Goal: Task Accomplishment & Management: Manage account settings

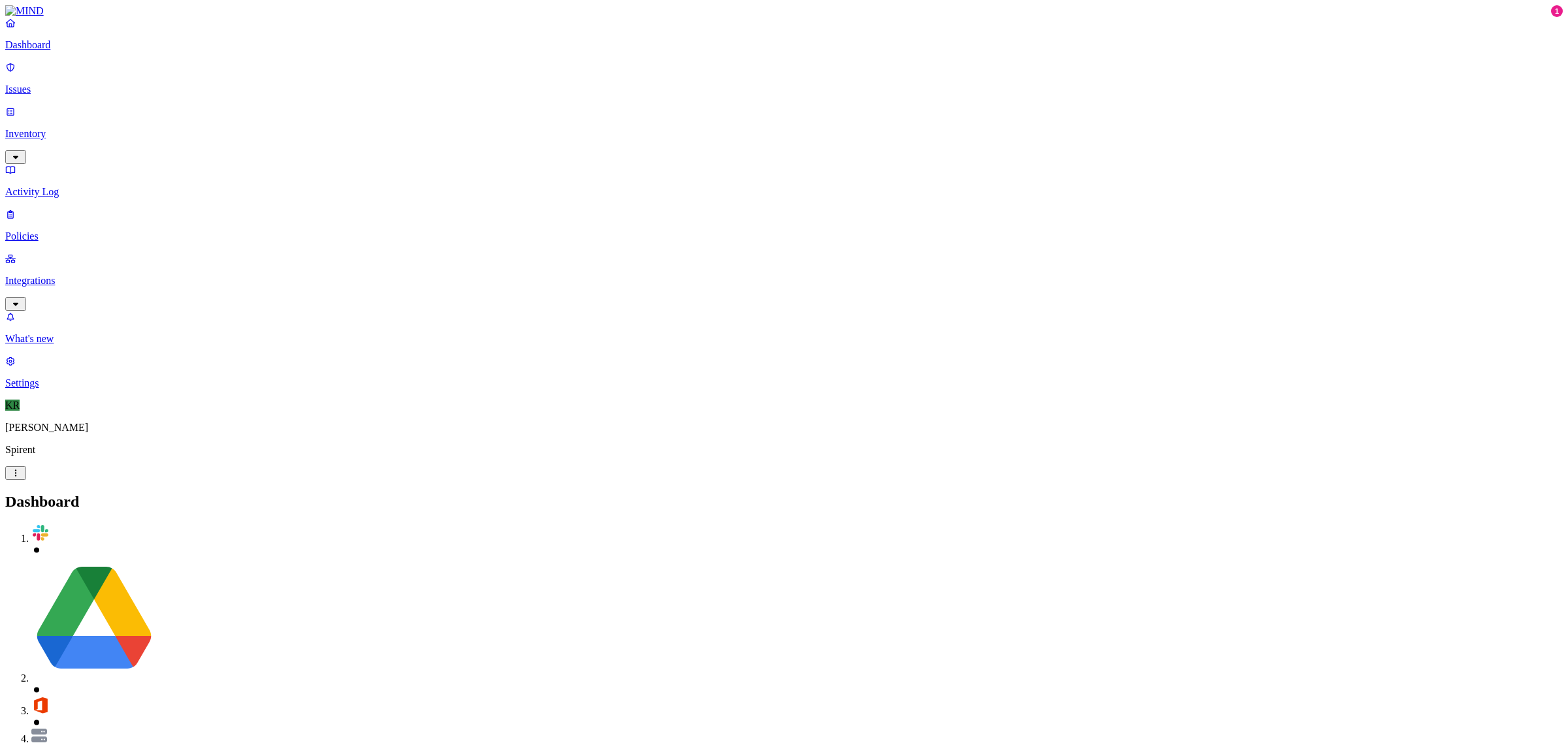
click at [44, 85] on p "Issues" at bounding box center [784, 89] width 1558 height 12
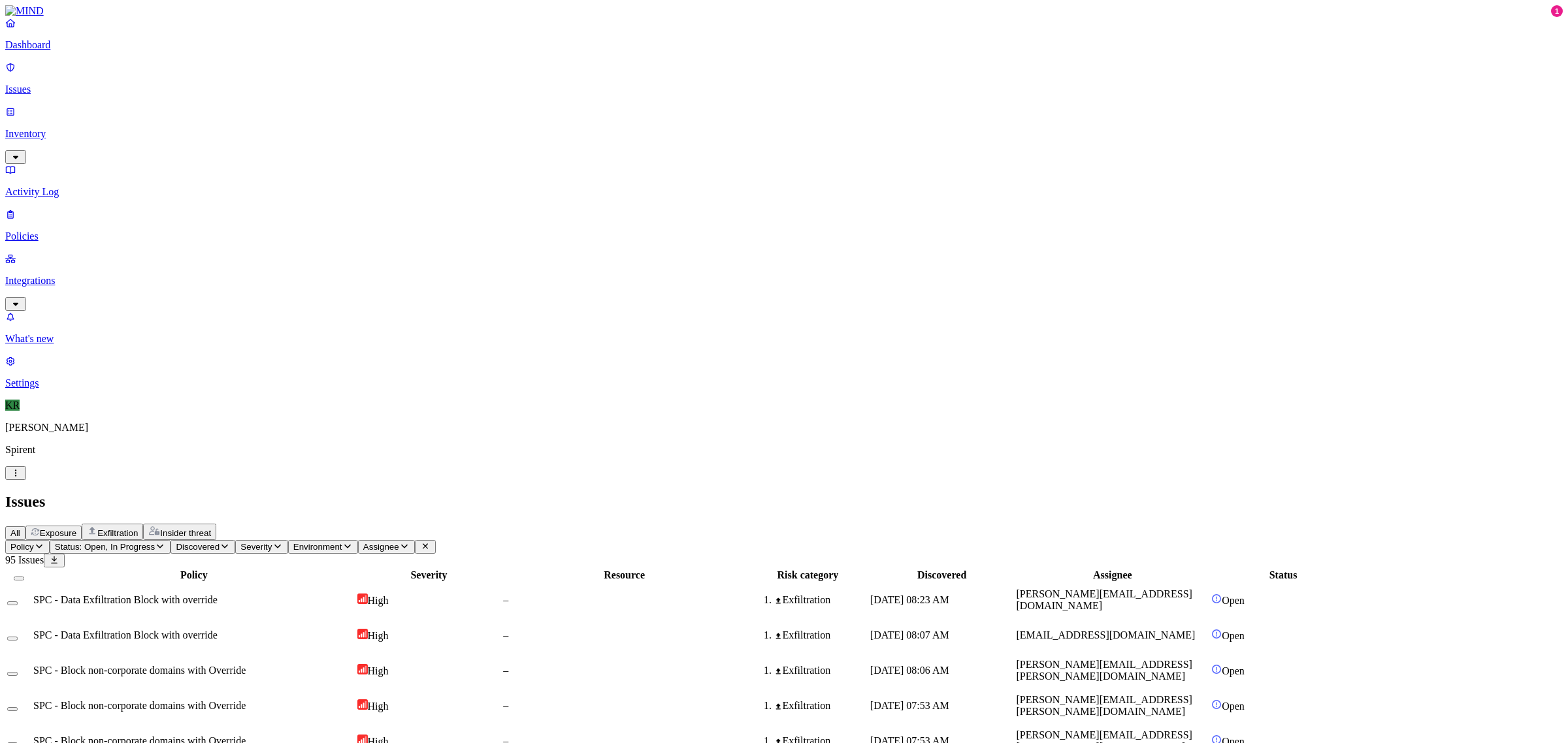
click at [415, 540] on button "Assignee" at bounding box center [386, 547] width 57 height 14
type input "ruiwen"
click at [550, 148] on div "[EMAIL_ADDRESS][DOMAIN_NAME]" at bounding box center [613, 136] width 126 height 23
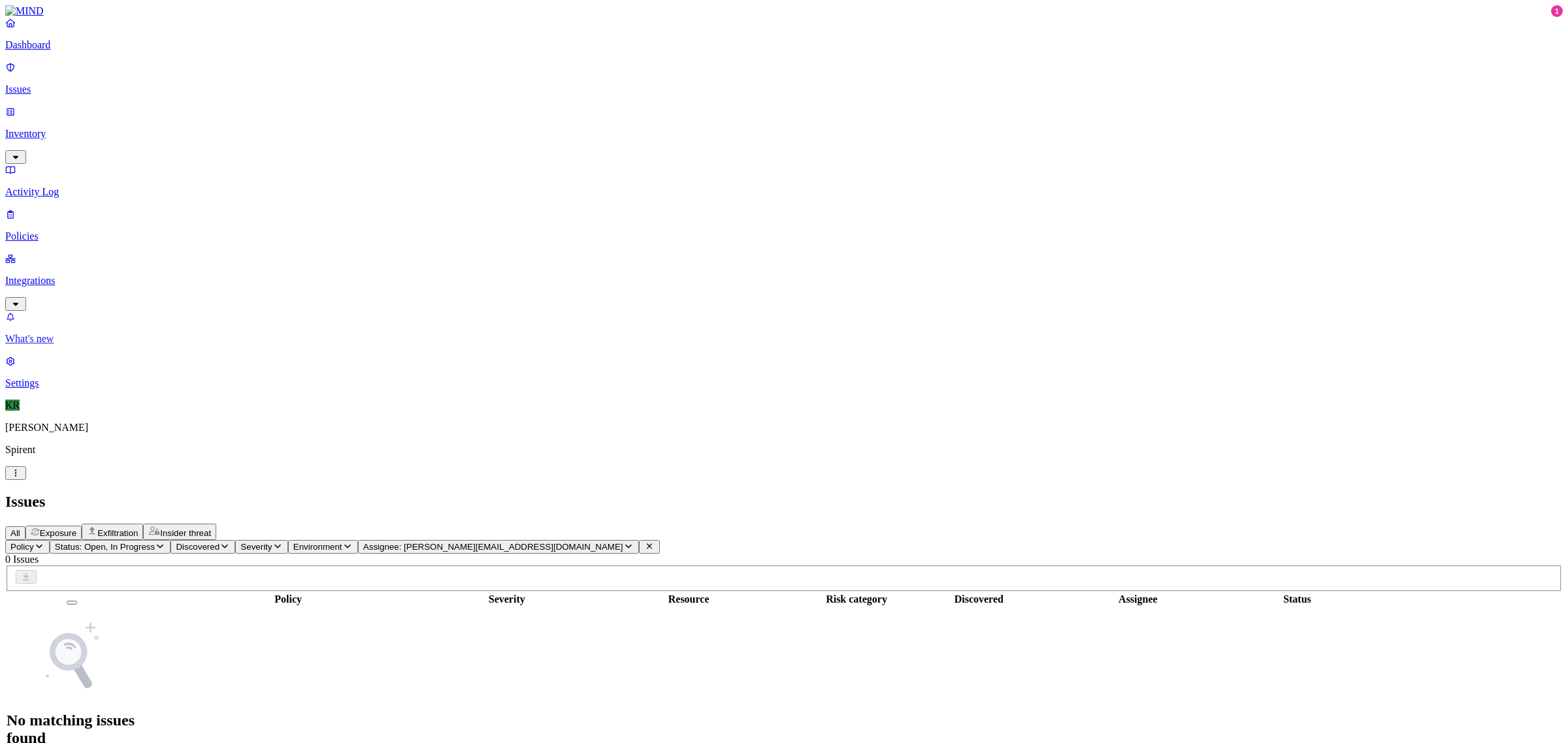
click at [62, 345] on p "What's new" at bounding box center [784, 339] width 1558 height 12
click at [654, 542] on icon at bounding box center [649, 546] width 10 height 8
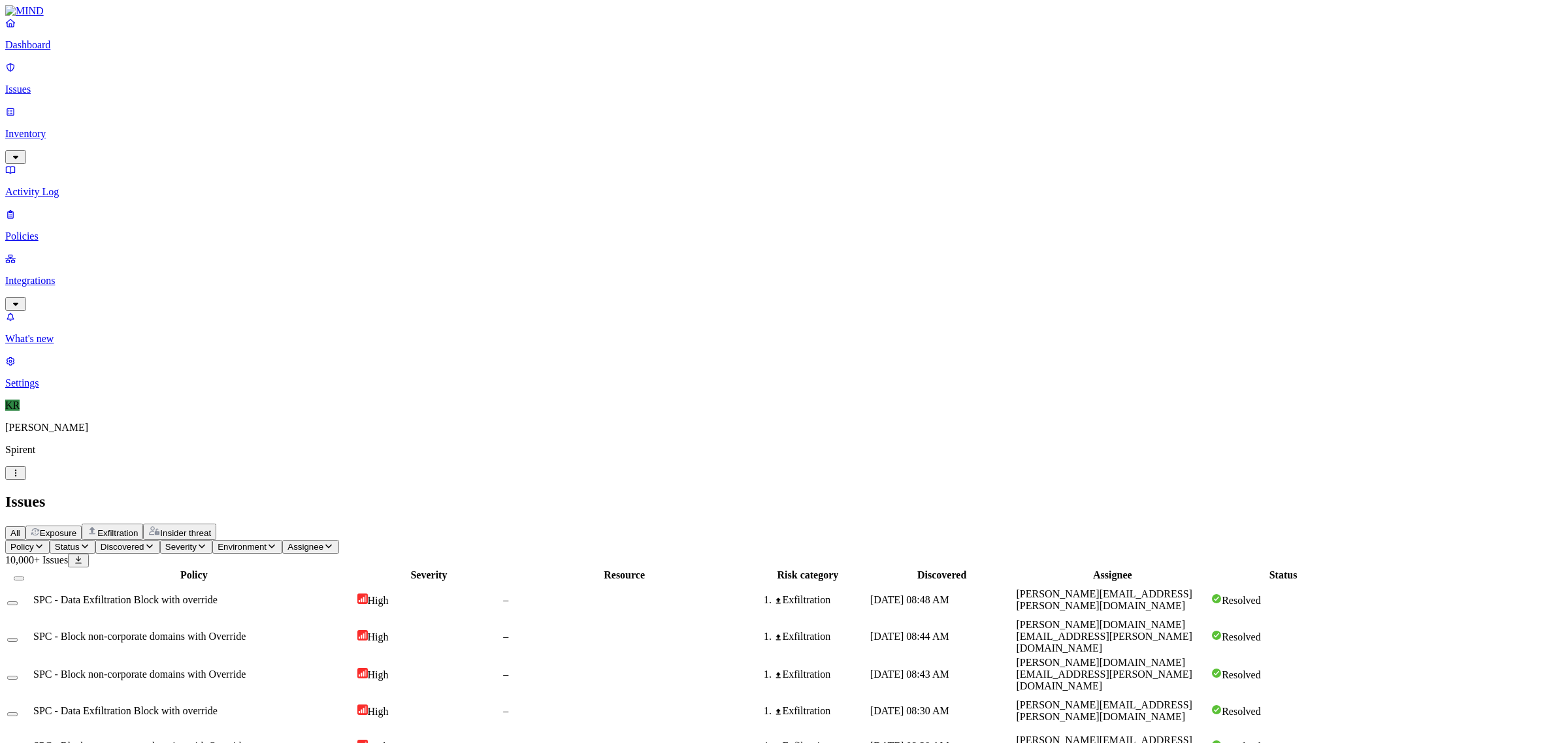
click at [145, 542] on span "Discovered" at bounding box center [122, 547] width 44 height 10
click at [80, 542] on span "Status" at bounding box center [67, 547] width 25 height 10
click at [237, 143] on button "button" at bounding box center [242, 145] width 10 height 4
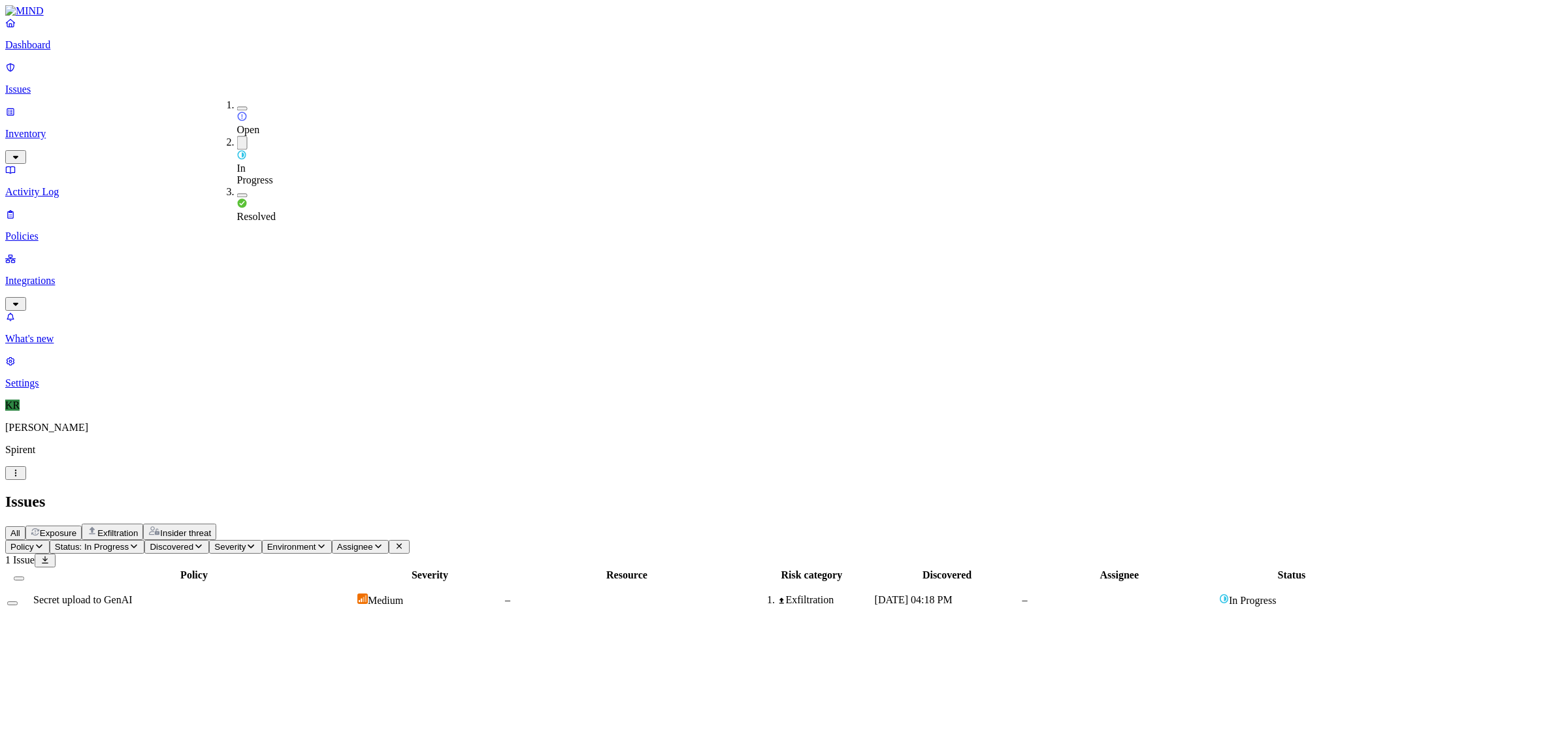
click at [237, 107] on button "button" at bounding box center [242, 108] width 10 height 4
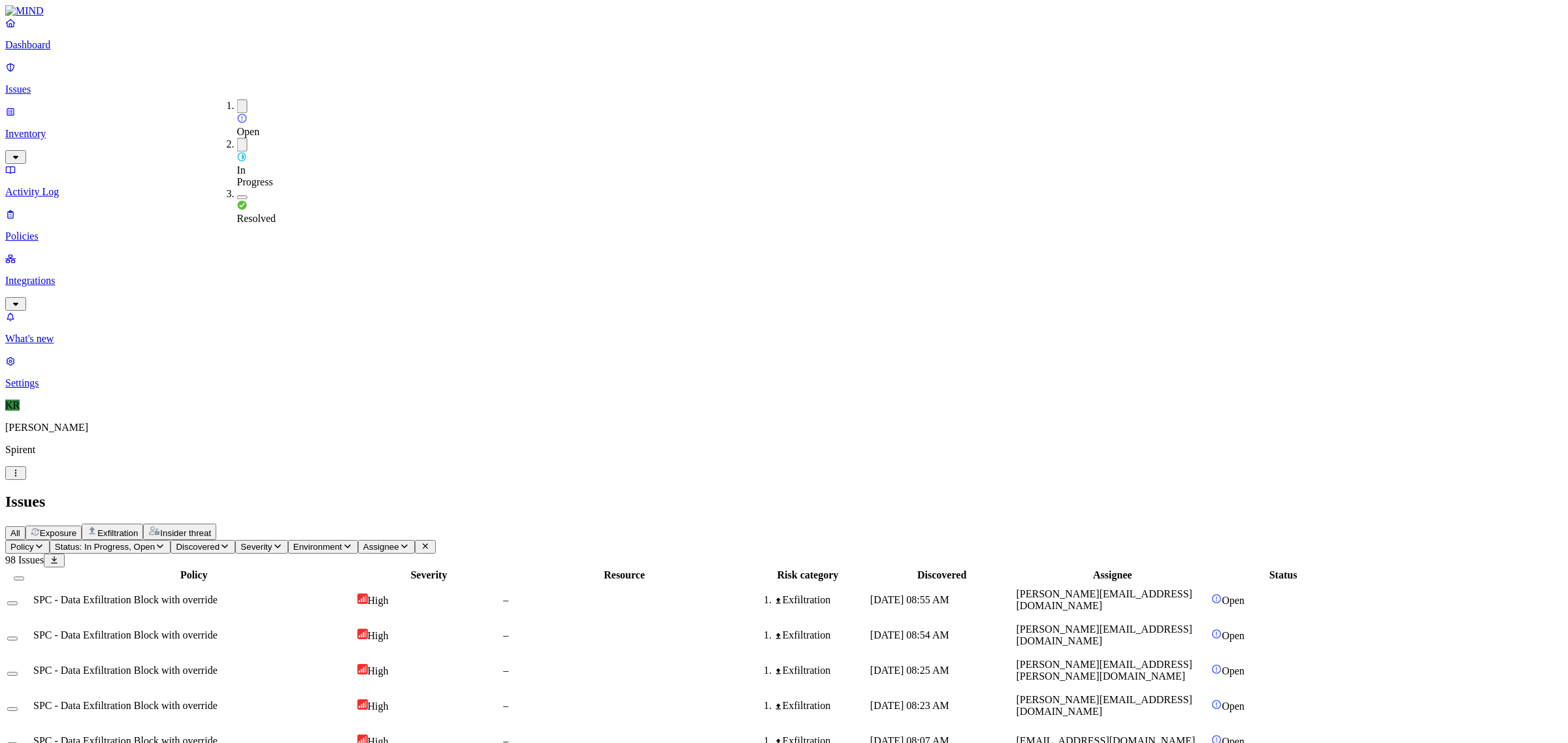
click at [769, 493] on div "Issues" at bounding box center [784, 501] width 1558 height 18
